Goal: Register for event/course

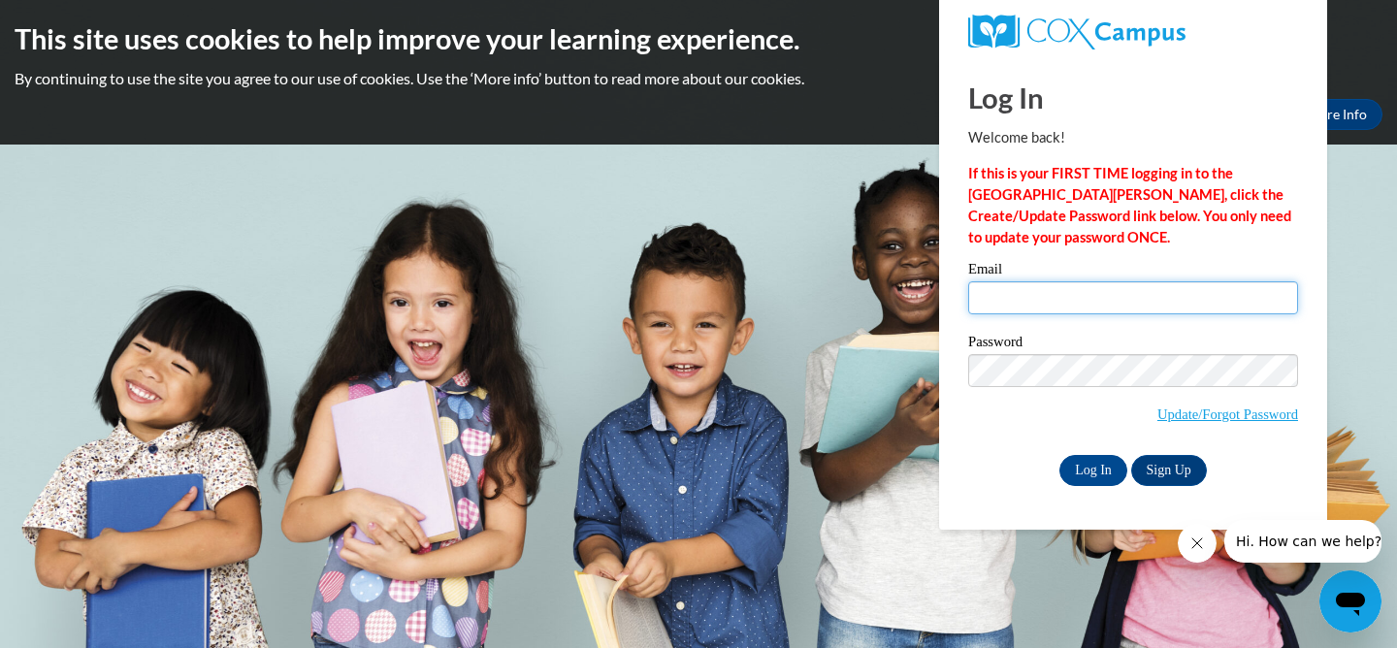
type input "kleon@daltonstate.edu"
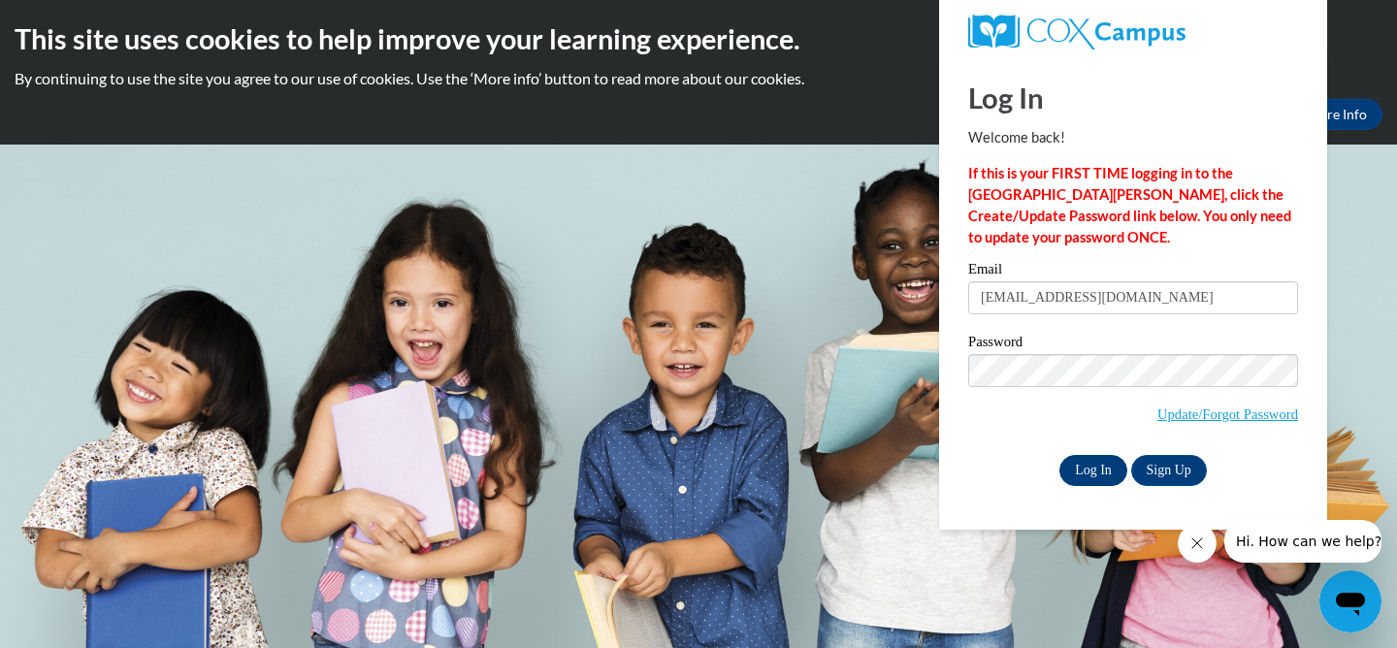
click at [1083, 469] on input "Log In" at bounding box center [1093, 470] width 68 height 31
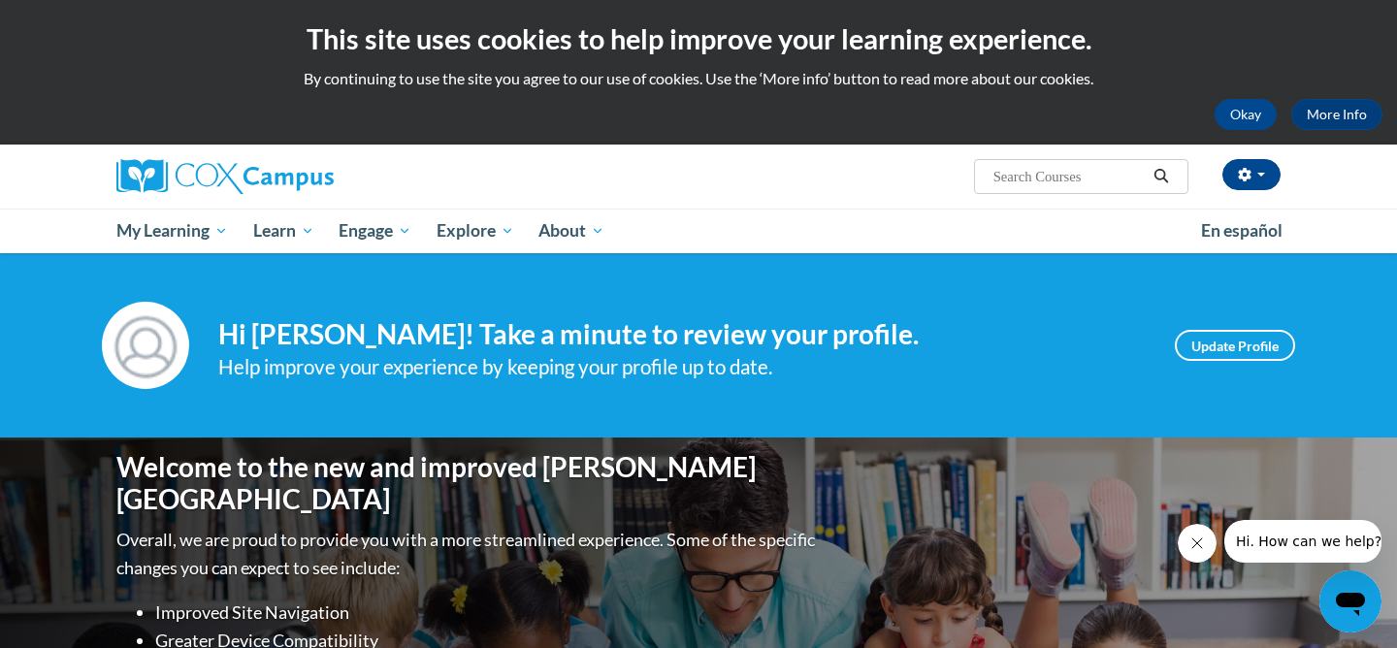
click at [1007, 182] on input "Search..." at bounding box center [1068, 176] width 155 height 23
type input "response"
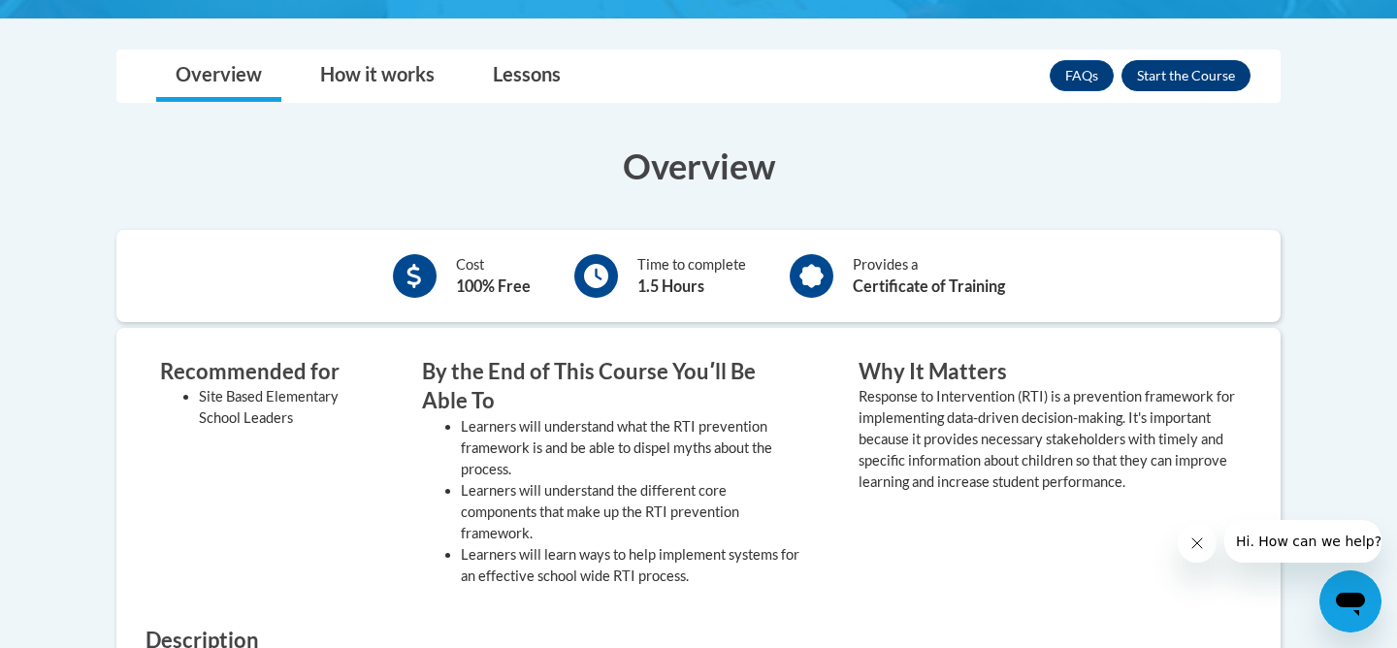
click at [1184, 78] on button "Enroll" at bounding box center [1185, 75] width 129 height 31
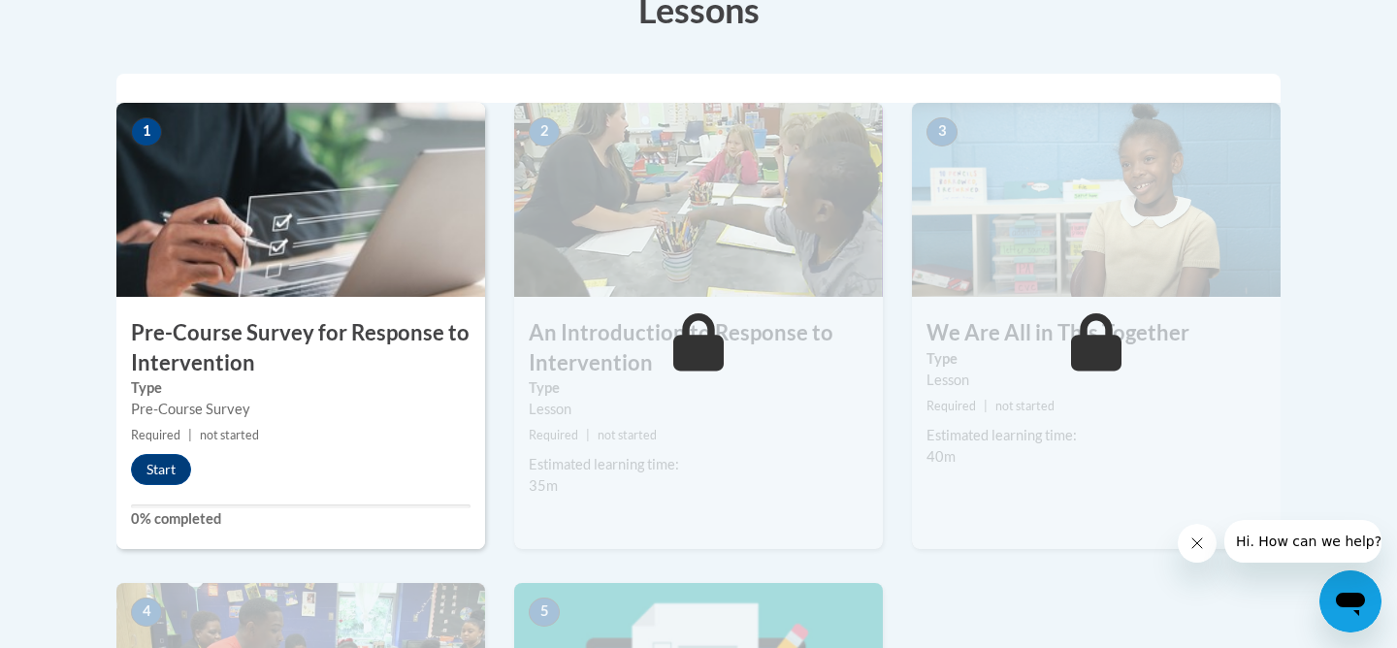
scroll to position [575, 0]
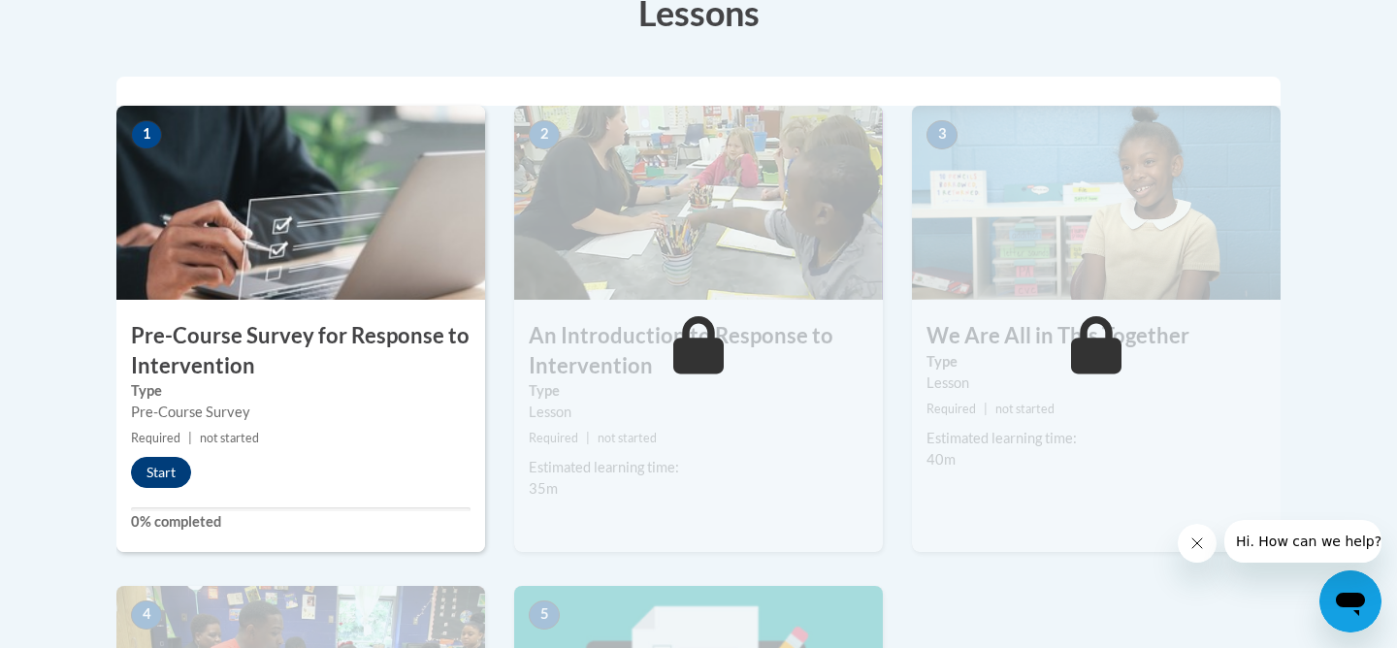
click at [159, 469] on button "Start" at bounding box center [161, 472] width 60 height 31
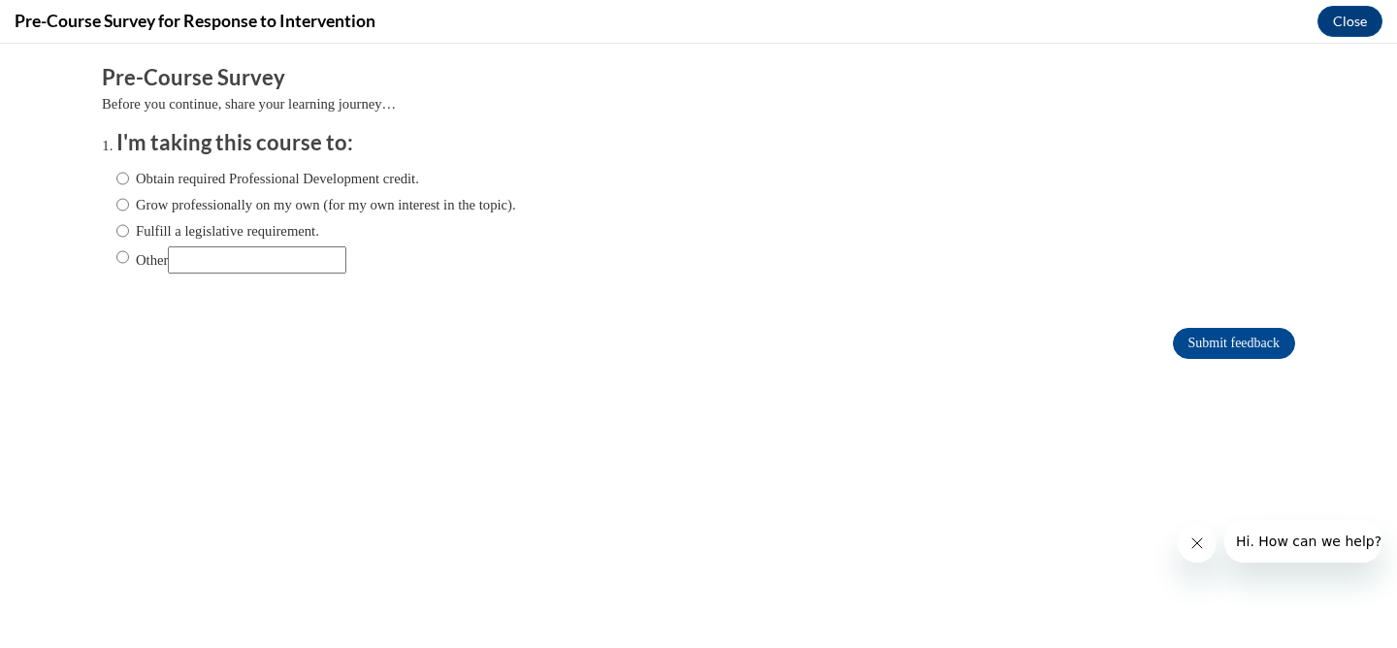
scroll to position [0, 0]
click at [117, 260] on input "Other" at bounding box center [122, 256] width 13 height 21
radio input "true"
click at [124, 252] on input "Other" at bounding box center [122, 256] width 13 height 21
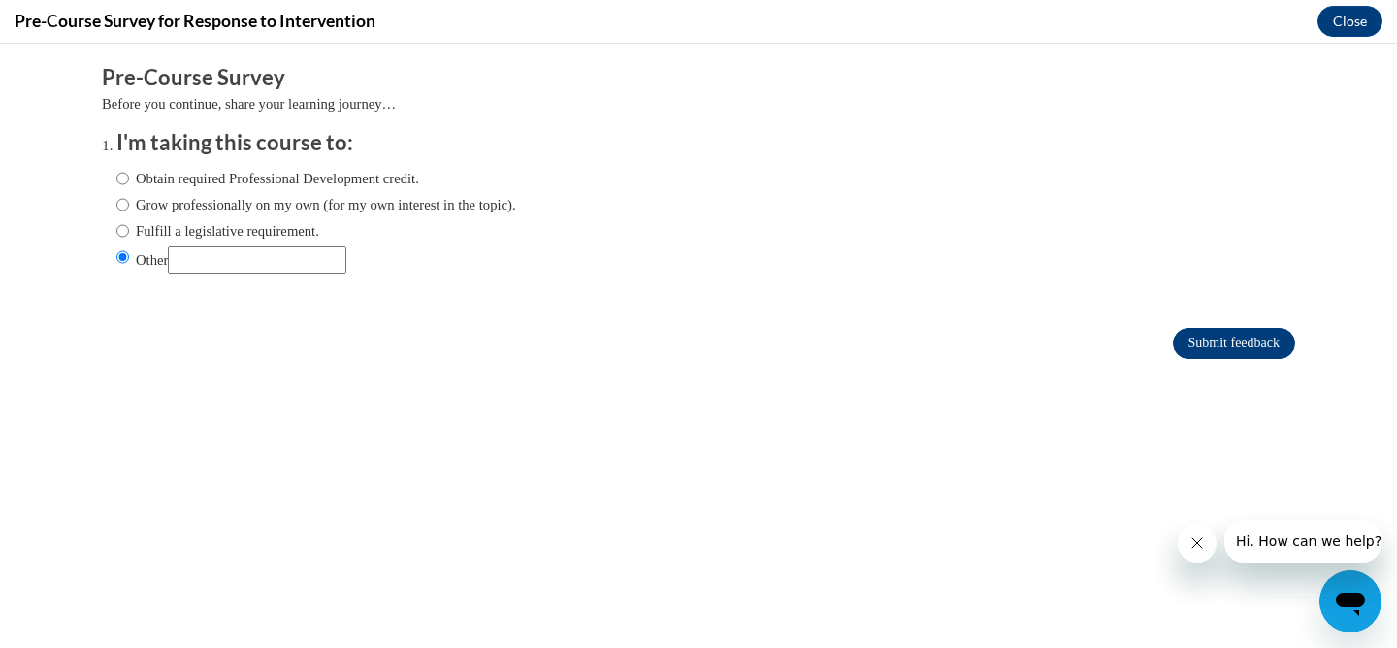
click at [1216, 343] on input "Submit feedback" at bounding box center [1234, 343] width 122 height 31
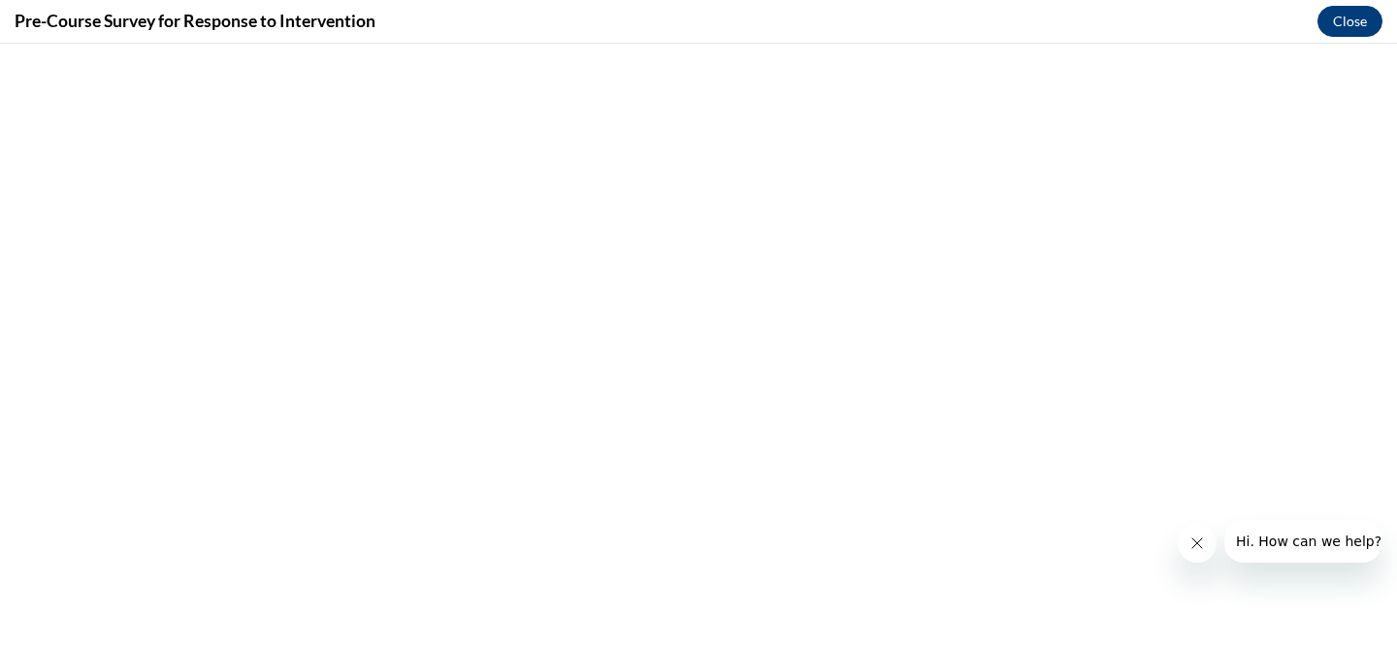
click at [1349, 19] on button "Close" at bounding box center [1349, 21] width 65 height 31
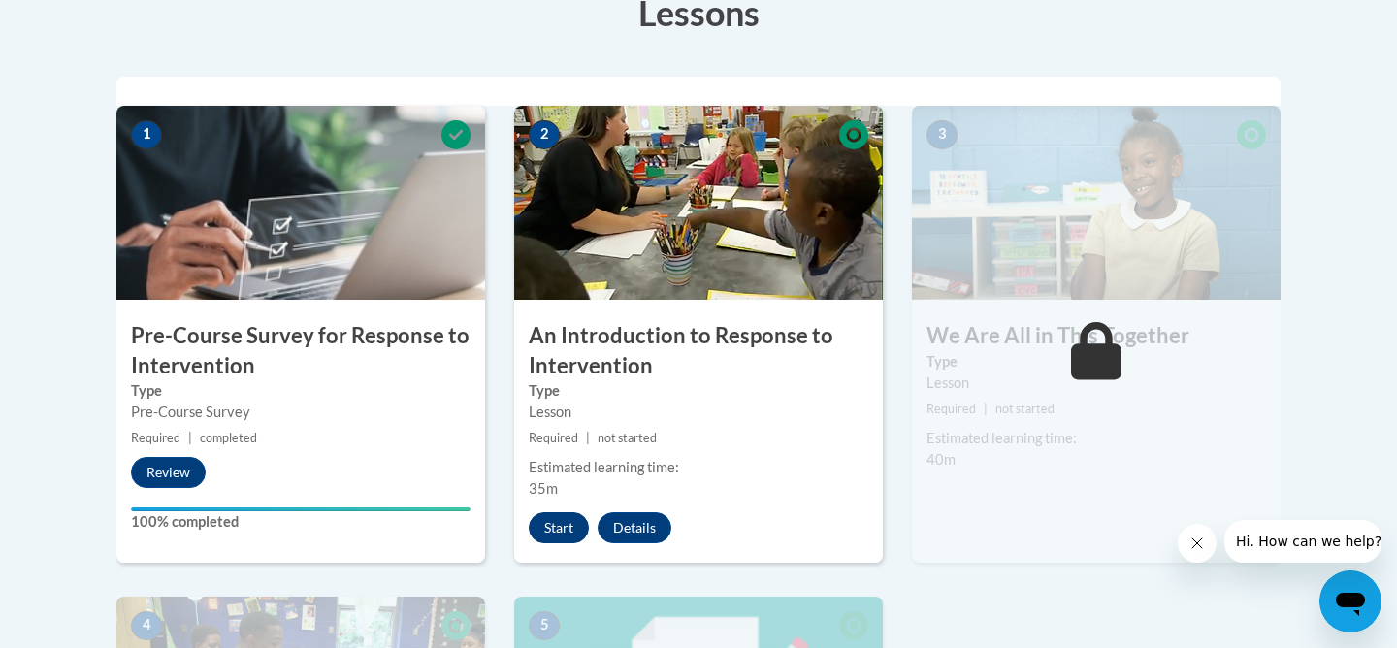
click at [573, 527] on button "Start" at bounding box center [559, 527] width 60 height 31
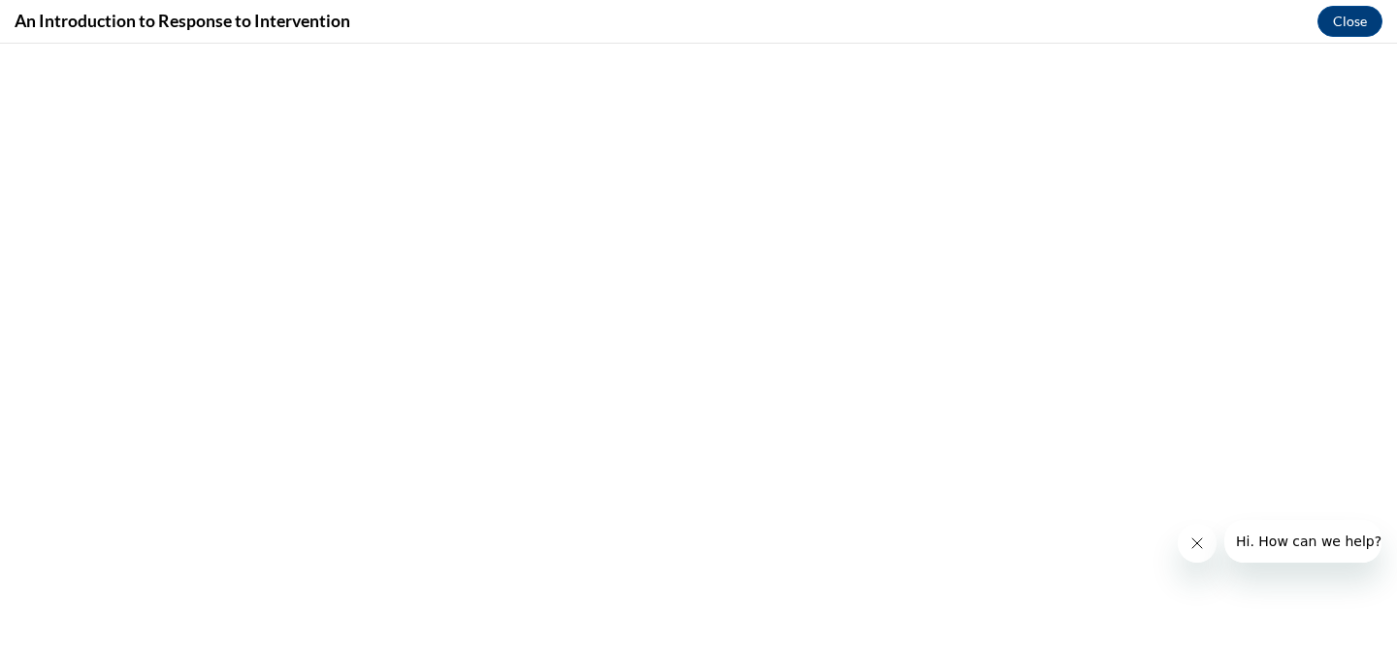
click at [1194, 542] on icon "Close message from company" at bounding box center [1197, 543] width 16 height 16
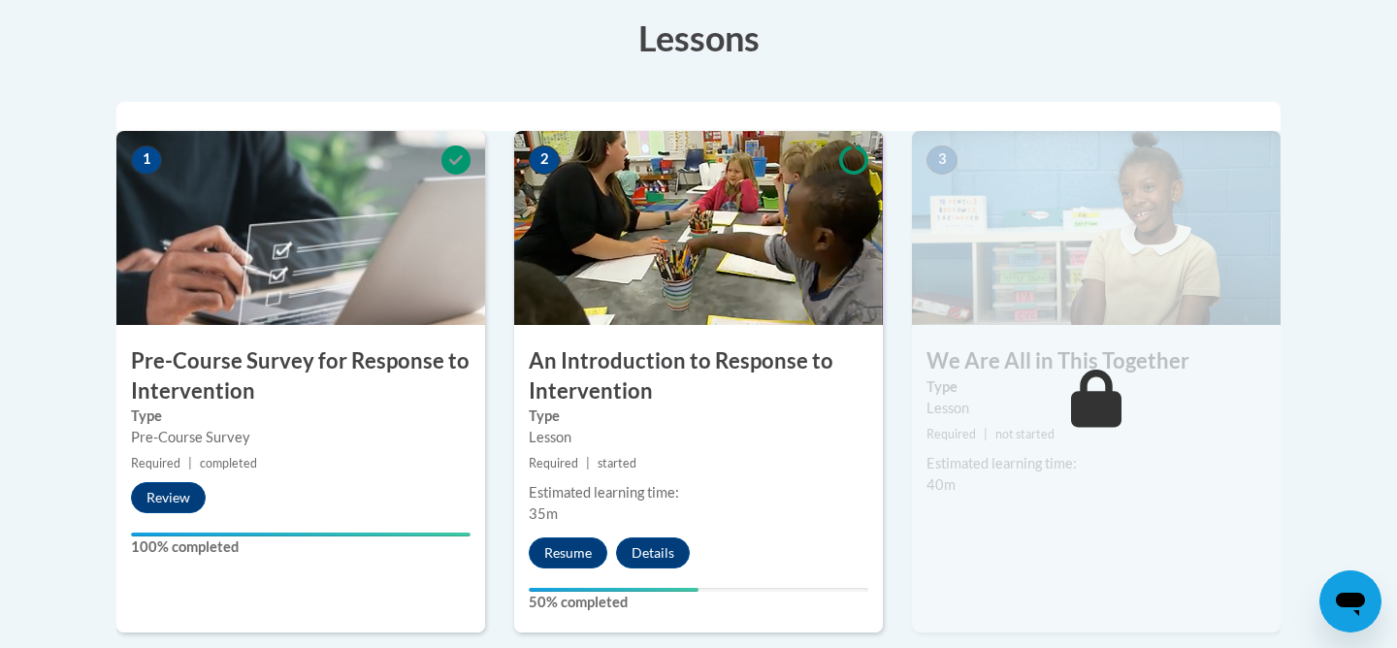
scroll to position [554, 0]
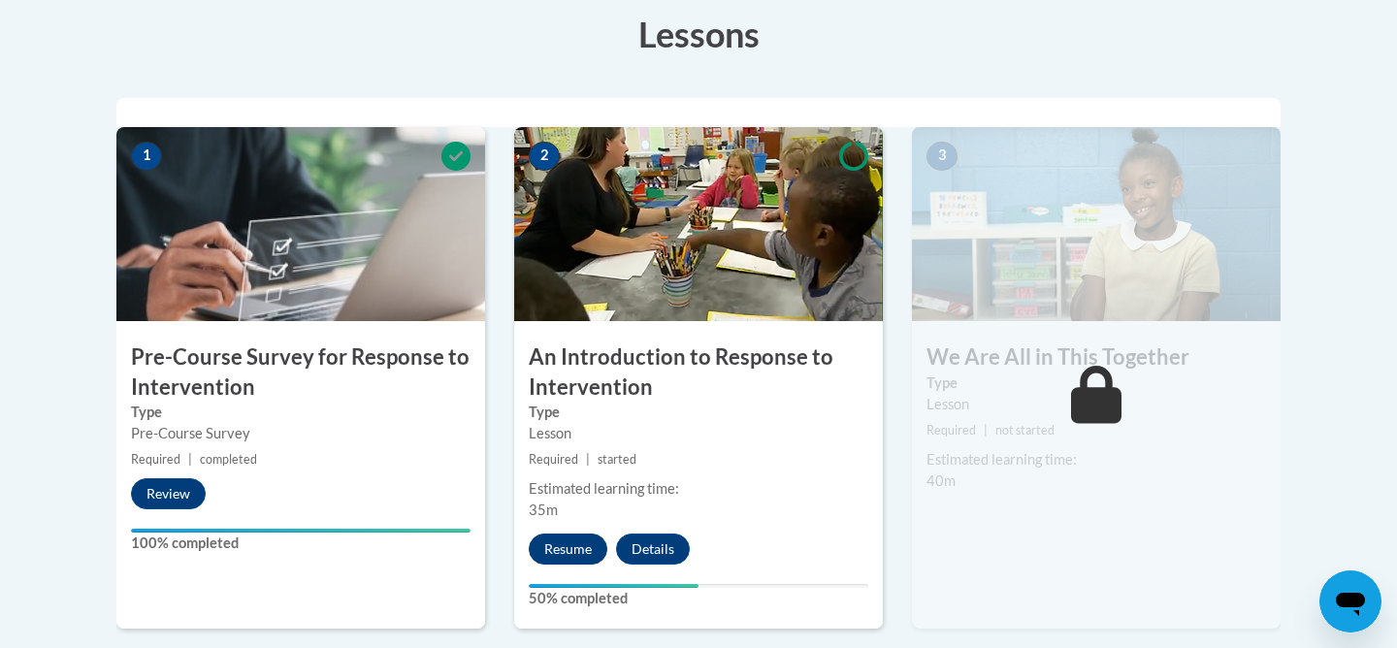
click at [564, 548] on button "Resume" at bounding box center [568, 549] width 79 height 31
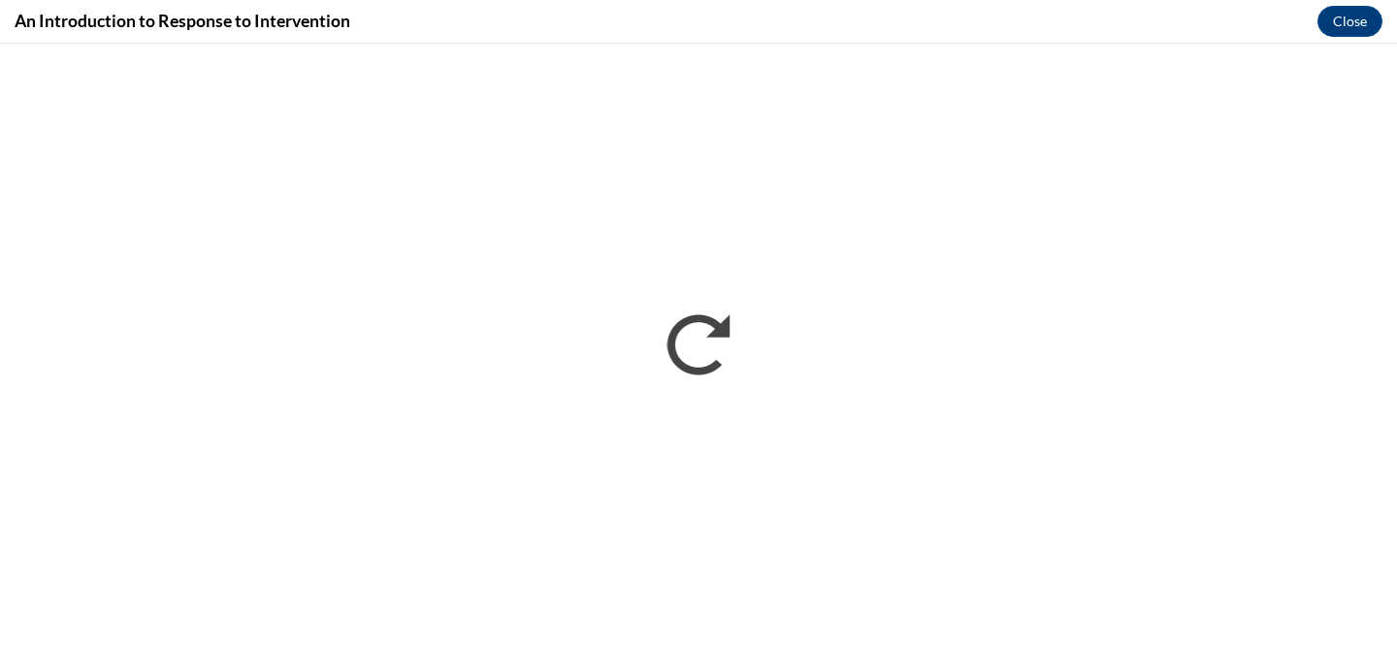
scroll to position [0, 0]
